Goal: Information Seeking & Learning: Learn about a topic

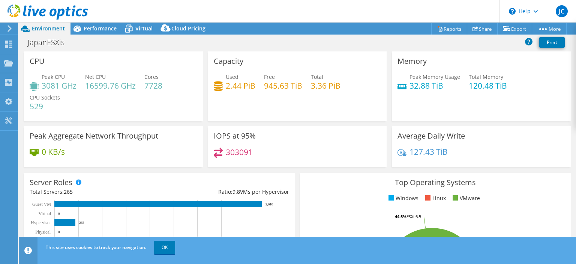
click at [575, 103] on div "CPU Peak CPU 3081 GHz Net CPU 16599.76 GHz Cores 7728 CPU Sockets 529 Capacity …" at bounding box center [297, 151] width 557 height 200
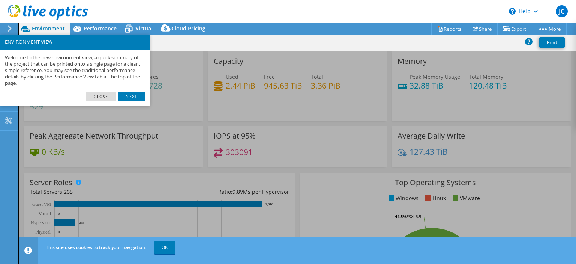
scroll to position [42, 0]
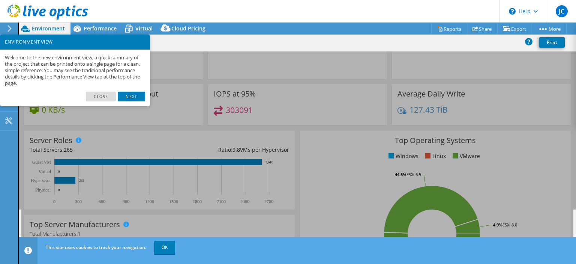
click at [110, 95] on link "Close" at bounding box center [101, 96] width 30 height 10
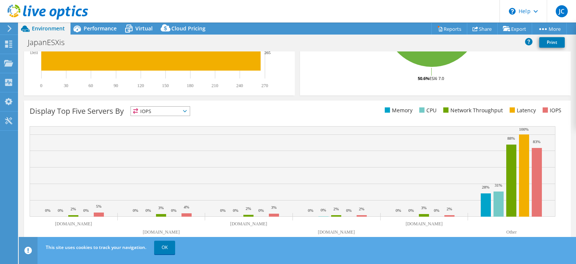
scroll to position [0, 0]
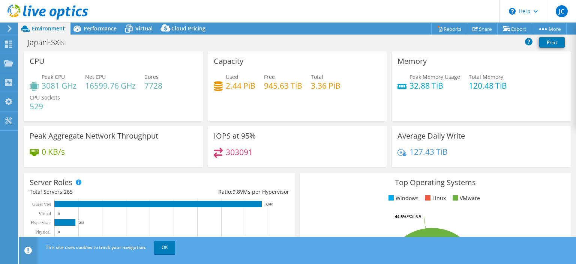
click at [96, 21] on header "JC End User [PERSON_NAME] [PERSON_NAME][EMAIL_ADDRESS][PERSON_NAME][DOMAIN_NAME…" at bounding box center [288, 11] width 576 height 22
click at [93, 24] on div "Performance" at bounding box center [96, 28] width 52 height 12
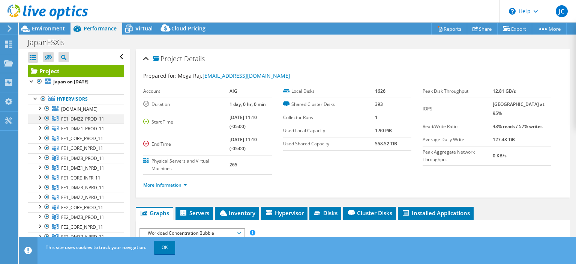
click at [40, 121] on div at bounding box center [39, 117] width 7 height 7
click at [94, 122] on span "FE1_DMZ2_PROD_11" at bounding box center [82, 118] width 43 height 6
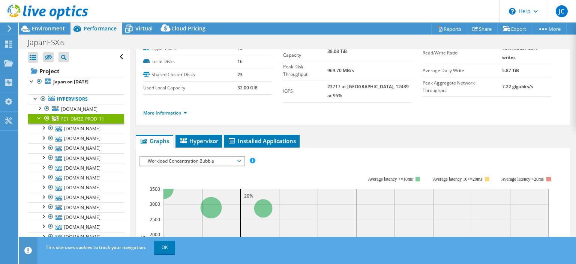
scroll to position [25, 0]
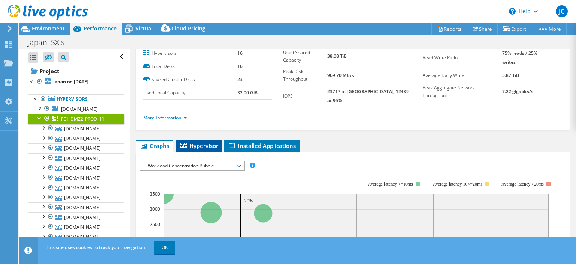
click at [220, 139] on li "Hypervisor" at bounding box center [198, 145] width 46 height 13
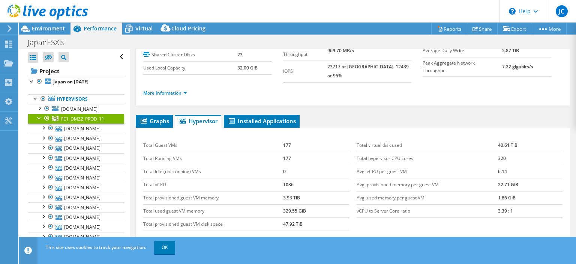
scroll to position [76, 0]
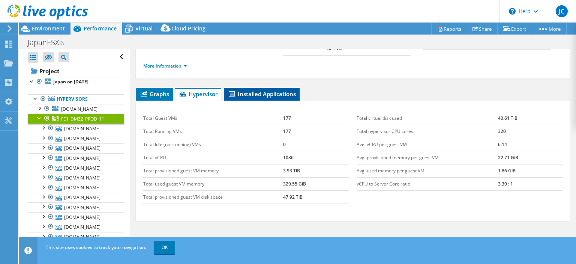
click at [255, 90] on span "Installed Applications" at bounding box center [262, 93] width 68 height 7
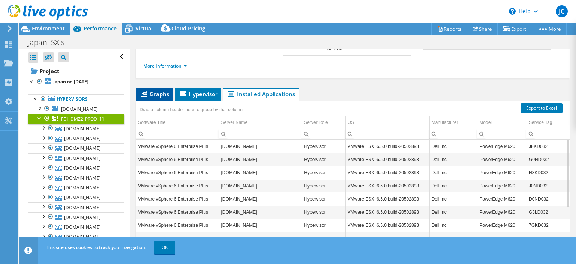
click at [152, 90] on span "Graphs" at bounding box center [154, 93] width 30 height 7
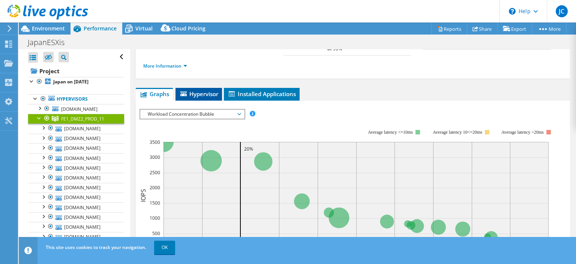
click at [199, 90] on span "Hypervisor" at bounding box center [198, 93] width 39 height 7
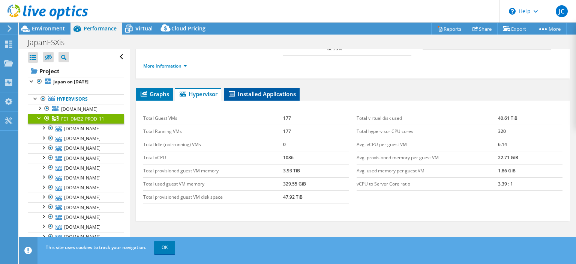
click at [264, 90] on span "Installed Applications" at bounding box center [262, 93] width 68 height 7
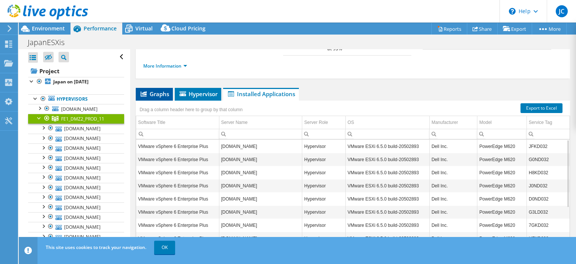
click at [151, 90] on span "Graphs" at bounding box center [154, 93] width 30 height 7
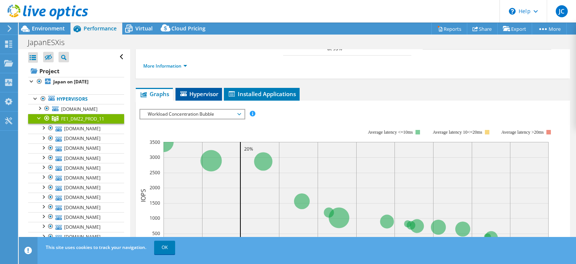
click at [213, 90] on span "Hypervisor" at bounding box center [198, 93] width 39 height 7
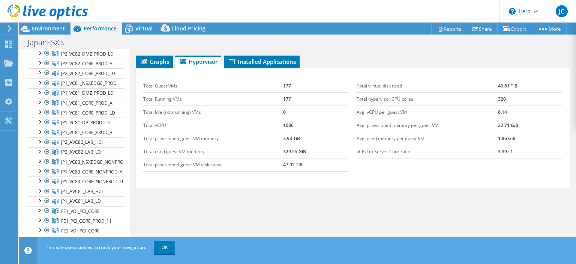
scroll to position [421, 0]
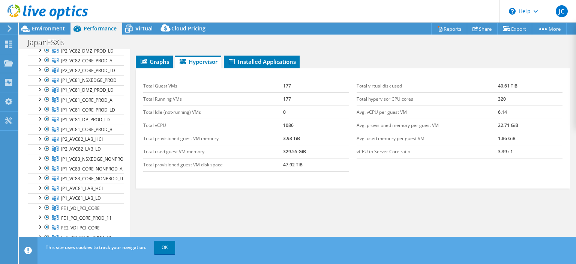
click at [39, 24] on div at bounding box center [39, 19] width 7 height 7
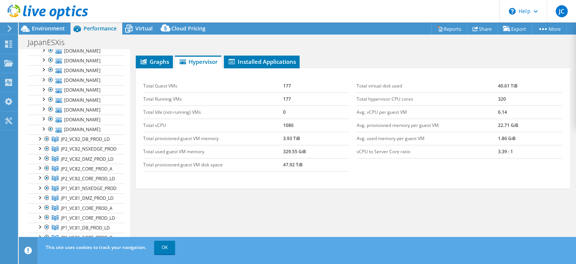
click at [255, 58] on span "Installed Applications" at bounding box center [262, 61] width 68 height 7
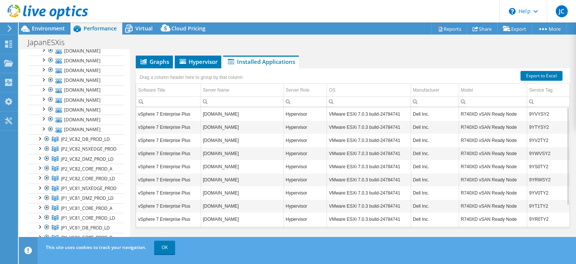
click at [87, 36] on link "[DOMAIN_NAME]" at bounding box center [76, 31] width 96 height 10
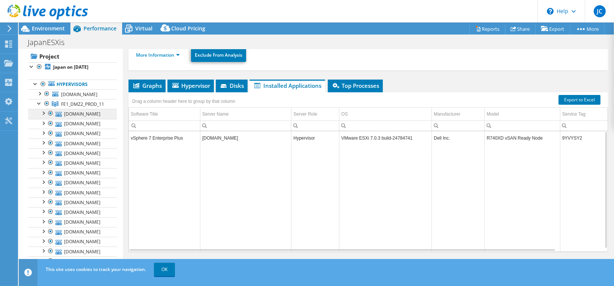
scroll to position [0, 0]
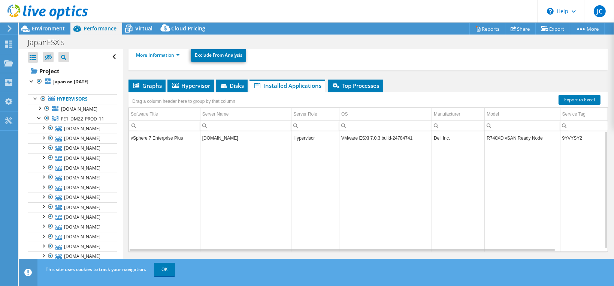
click at [69, 15] on use at bounding box center [47, 11] width 81 height 15
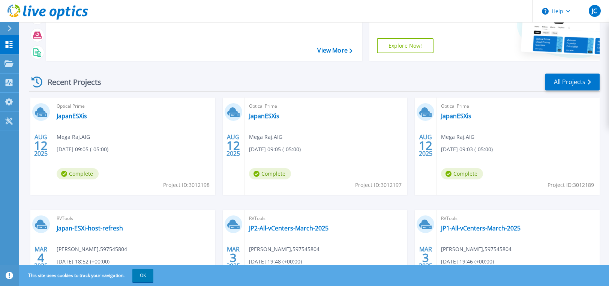
scroll to position [130, 0]
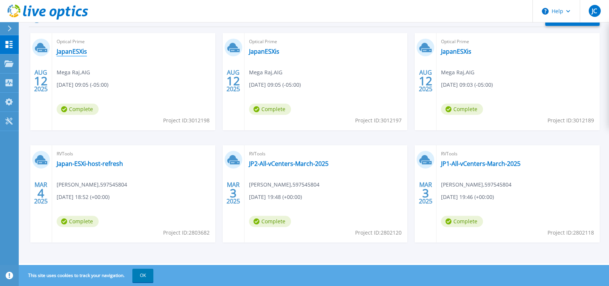
click at [75, 48] on link "JapanESXis" at bounding box center [72, 51] width 30 height 7
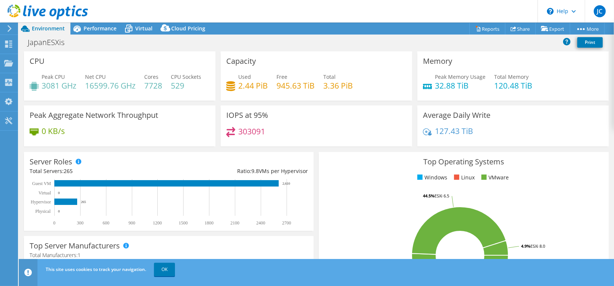
scroll to position [284, 0]
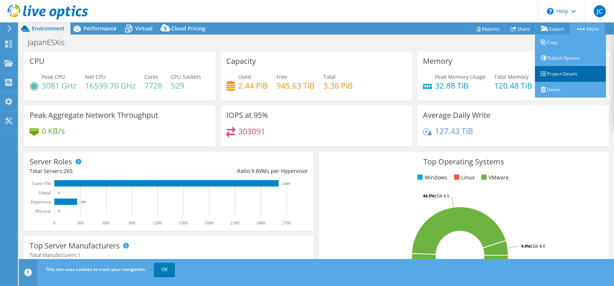
click at [558, 72] on link "Project Details" at bounding box center [570, 74] width 71 height 16
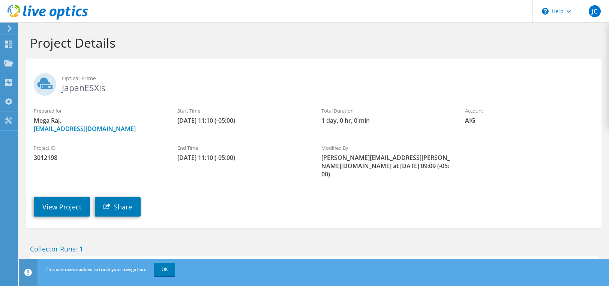
click at [271, 235] on div "Collector Runs: 1 Japan on [DATE] Mega Raj AIG [DATE] 11:10 (-05:00) Complete" at bounding box center [313, 264] width 583 height 58
